Goal: Task Accomplishment & Management: Use online tool/utility

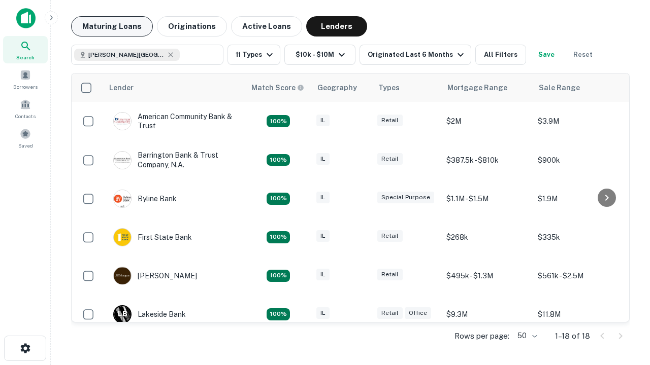
click at [112, 26] on button "Maturing Loans" at bounding box center [112, 26] width 82 height 20
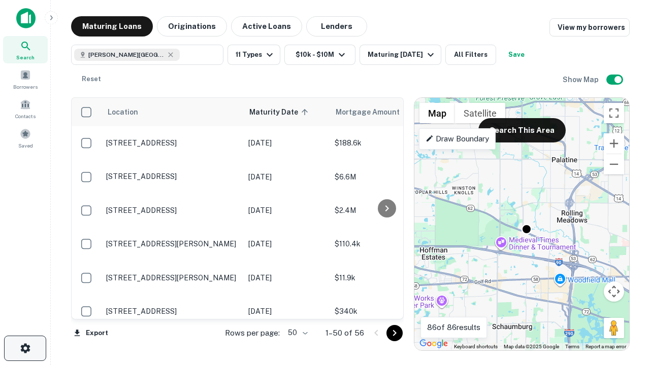
click at [25, 349] on icon "button" at bounding box center [25, 349] width 12 height 12
